Goal: Task Accomplishment & Management: Manage account settings

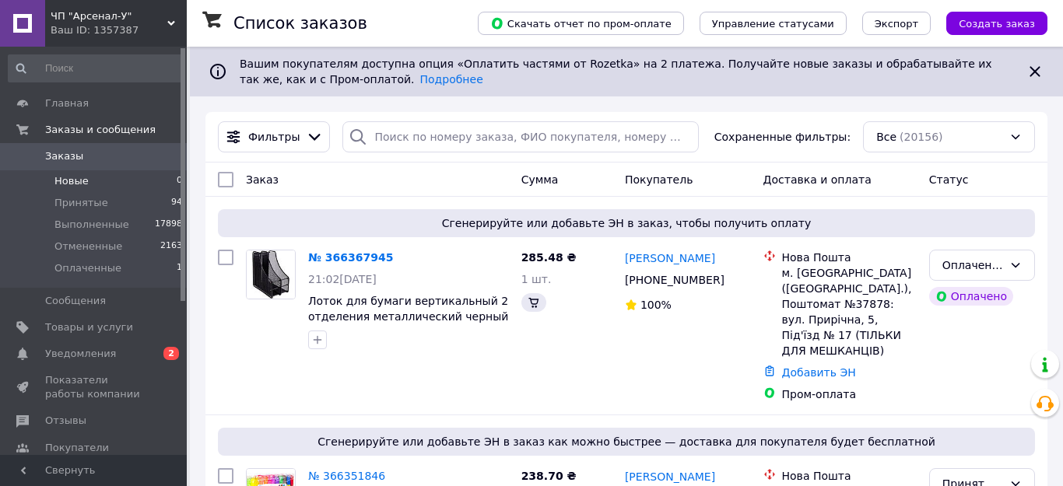
click at [75, 181] on span "Новые" at bounding box center [71, 181] width 34 height 14
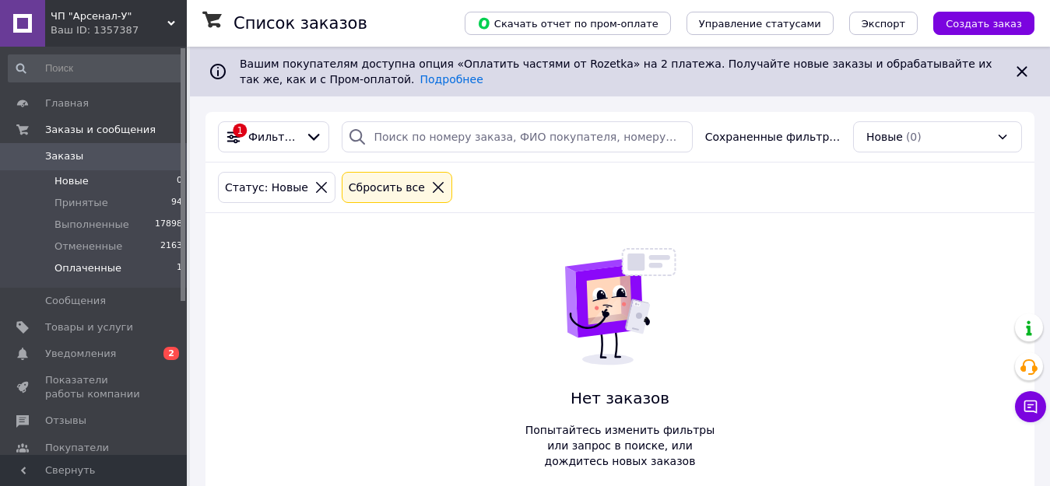
click at [90, 267] on span "Оплаченные" at bounding box center [87, 269] width 67 height 14
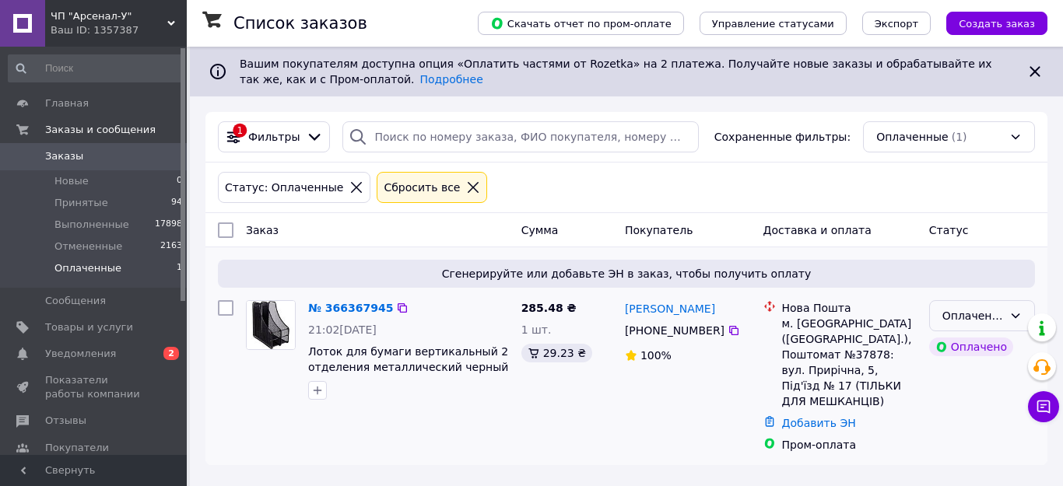
click at [957, 313] on div "Оплаченный" at bounding box center [973, 315] width 61 height 17
click at [961, 353] on li "Принят" at bounding box center [982, 350] width 104 height 28
click at [86, 202] on span "Принятые" at bounding box center [81, 203] width 54 height 14
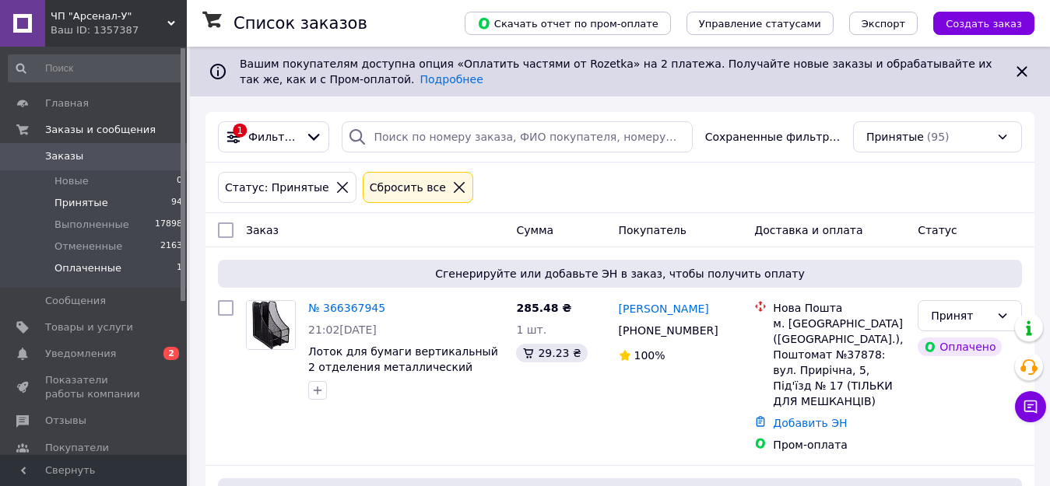
click at [83, 269] on span "Оплаченные" at bounding box center [87, 269] width 67 height 14
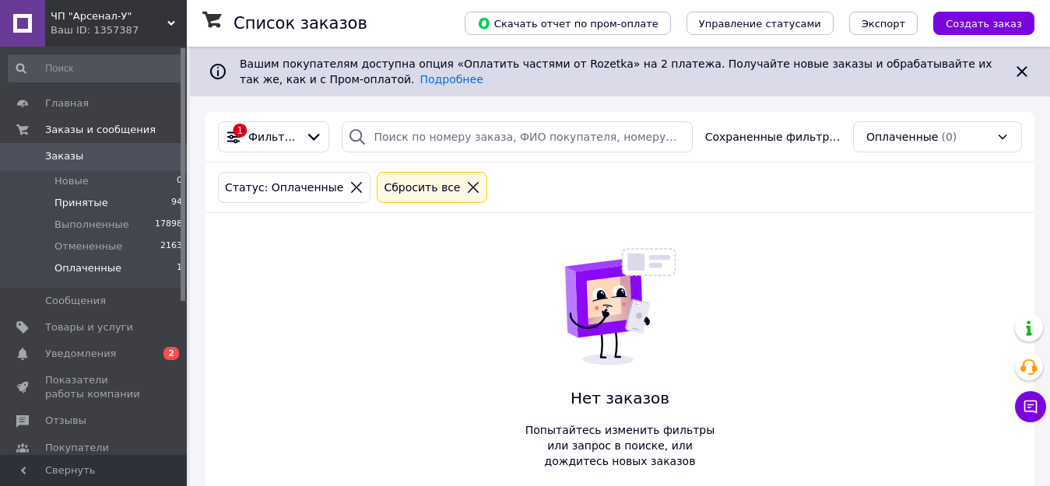
click at [81, 199] on span "Принятые" at bounding box center [81, 203] width 54 height 14
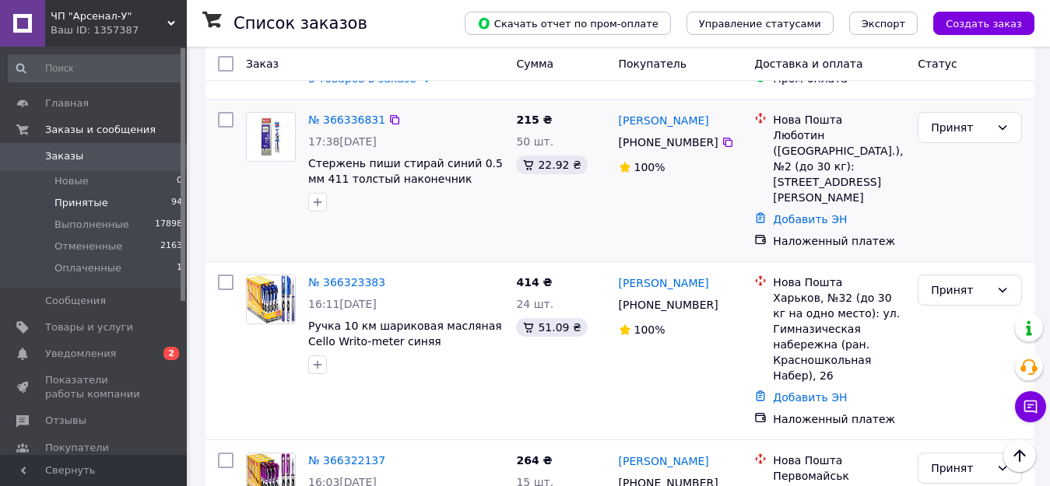
scroll to position [856, 0]
